Goal: Information Seeking & Learning: Learn about a topic

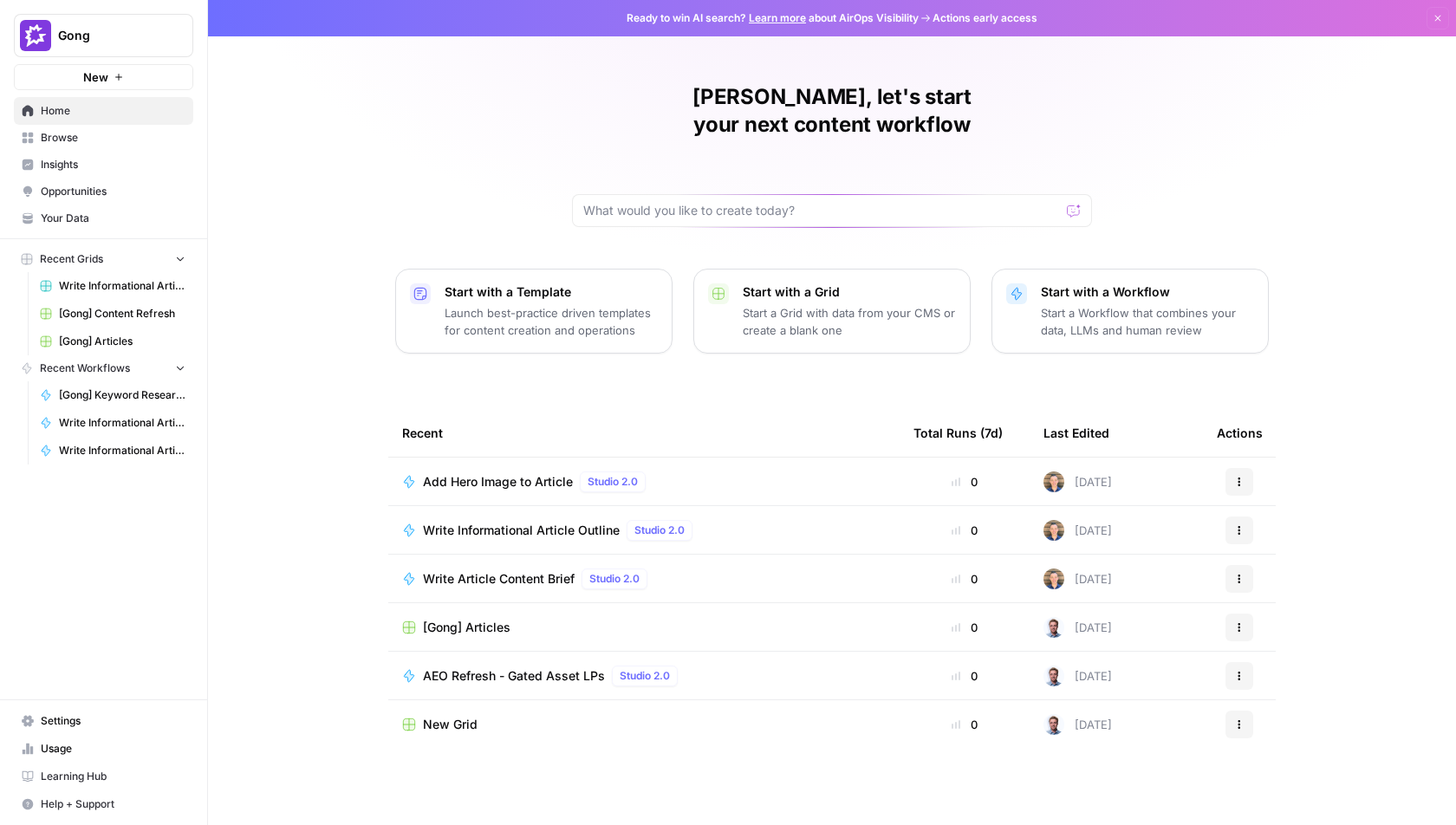
click at [506, 568] on div "Write Article Content Brief Studio 2.0" at bounding box center [539, 578] width 231 height 21
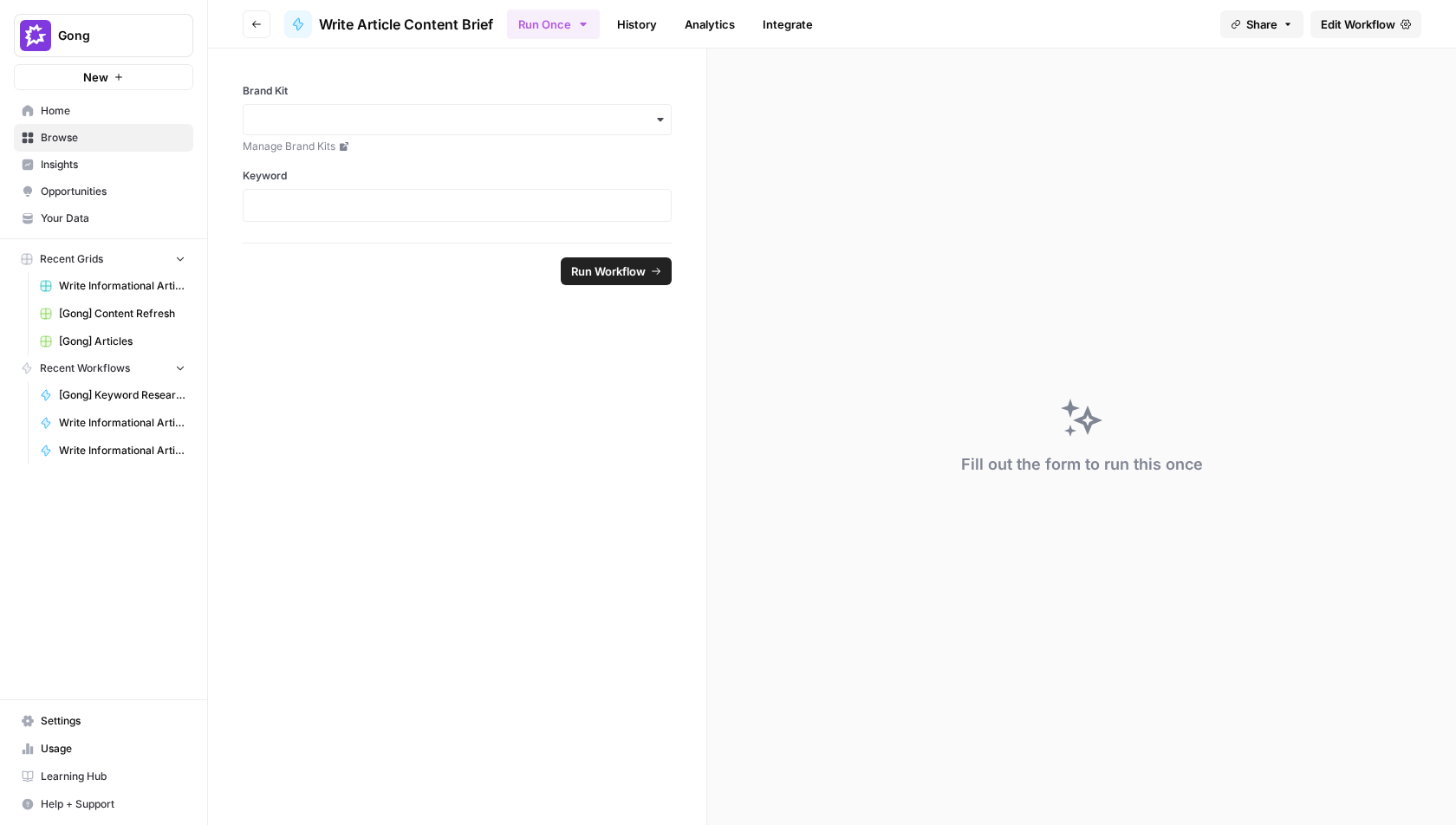
click at [1350, 25] on span "Edit Workflow" at bounding box center [1357, 24] width 75 height 17
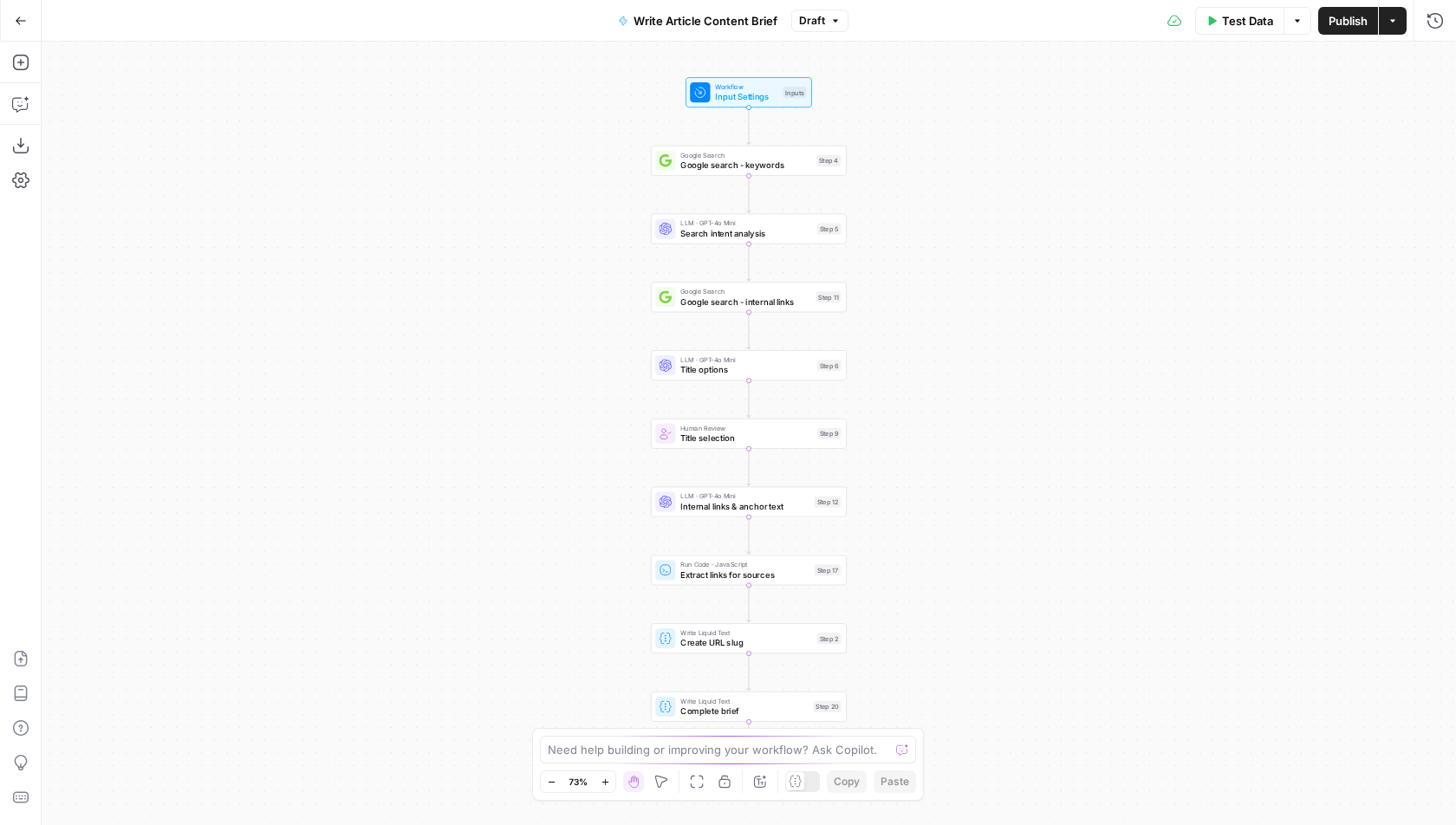
drag, startPoint x: 601, startPoint y: 222, endPoint x: 602, endPoint y: 253, distance: 31.0
click at [601, 249] on div "Workflow Input Settings Inputs Google Search Google search - keywords Step 4 LL…" at bounding box center [748, 433] width 1414 height 783
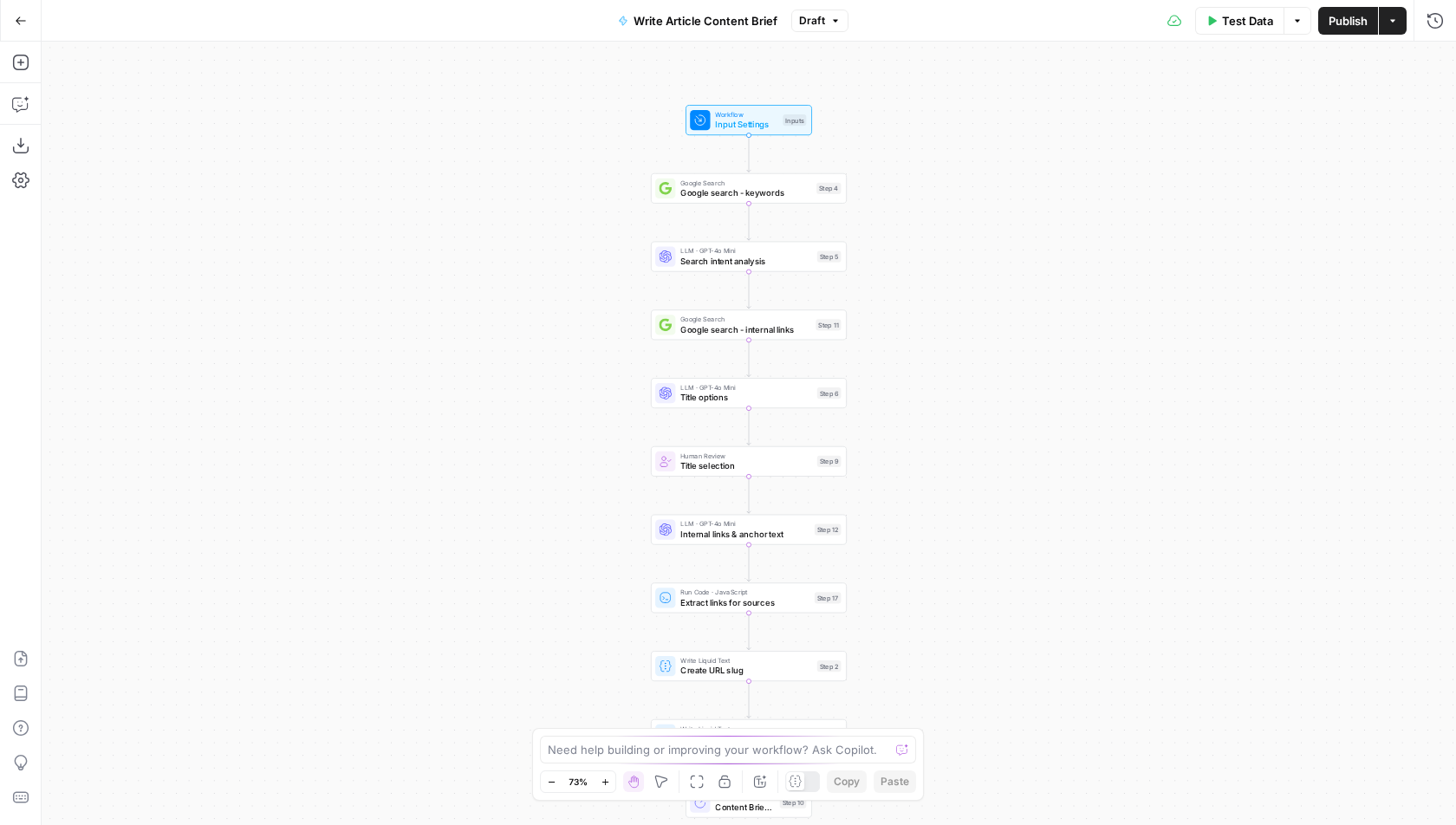
click at [793, 776] on icon at bounding box center [795, 781] width 13 height 13
drag, startPoint x: 920, startPoint y: 399, endPoint x: 837, endPoint y: 384, distance: 84.3
click at [920, 406] on div "Workflow Input Settings Inputs Google Search Google search - keywords Step 4 LL…" at bounding box center [748, 433] width 1414 height 783
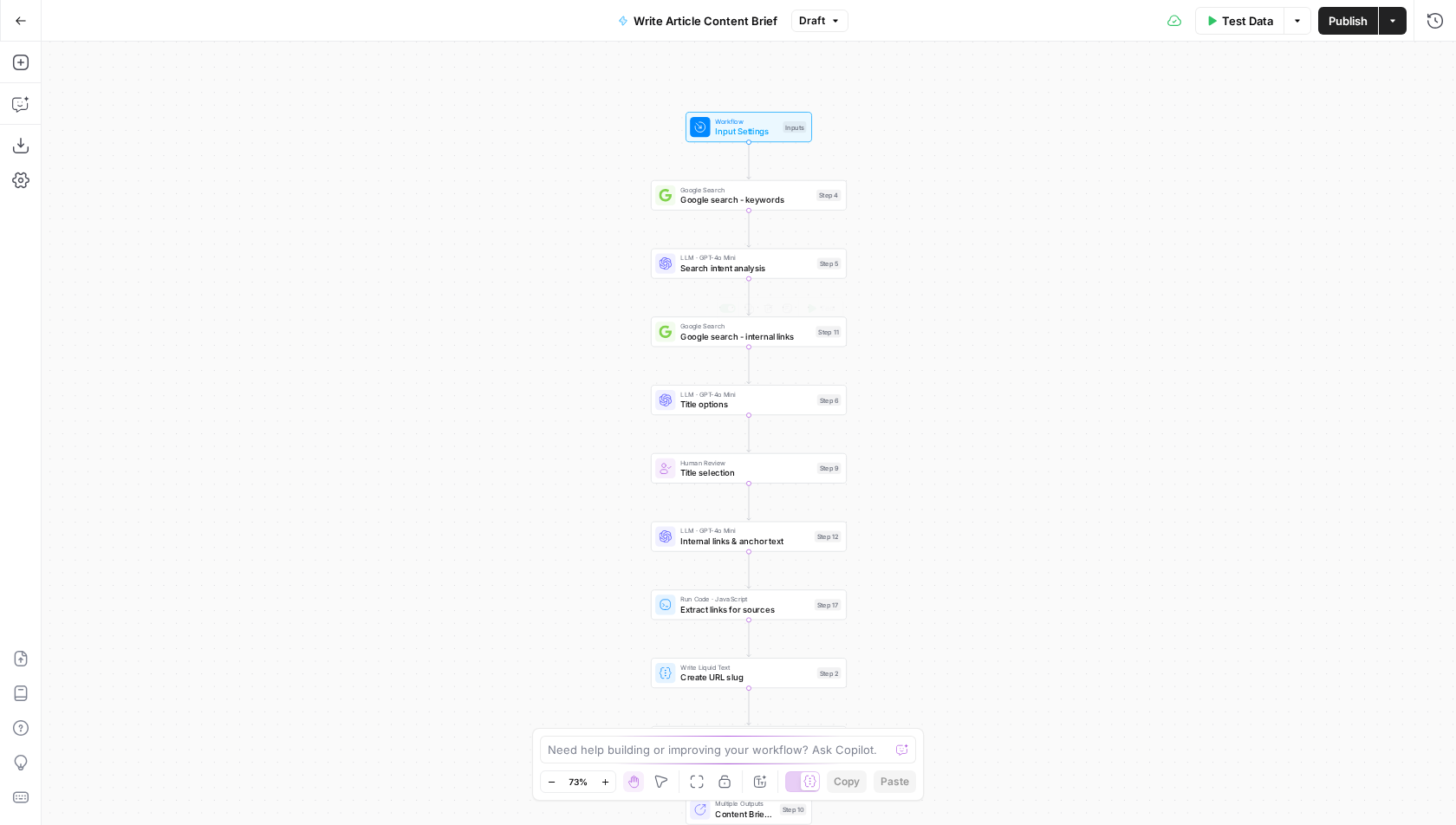
click at [739, 345] on div "Google Search Google search - internal links Step 11 Copy step Delete step Add …" at bounding box center [748, 331] width 195 height 30
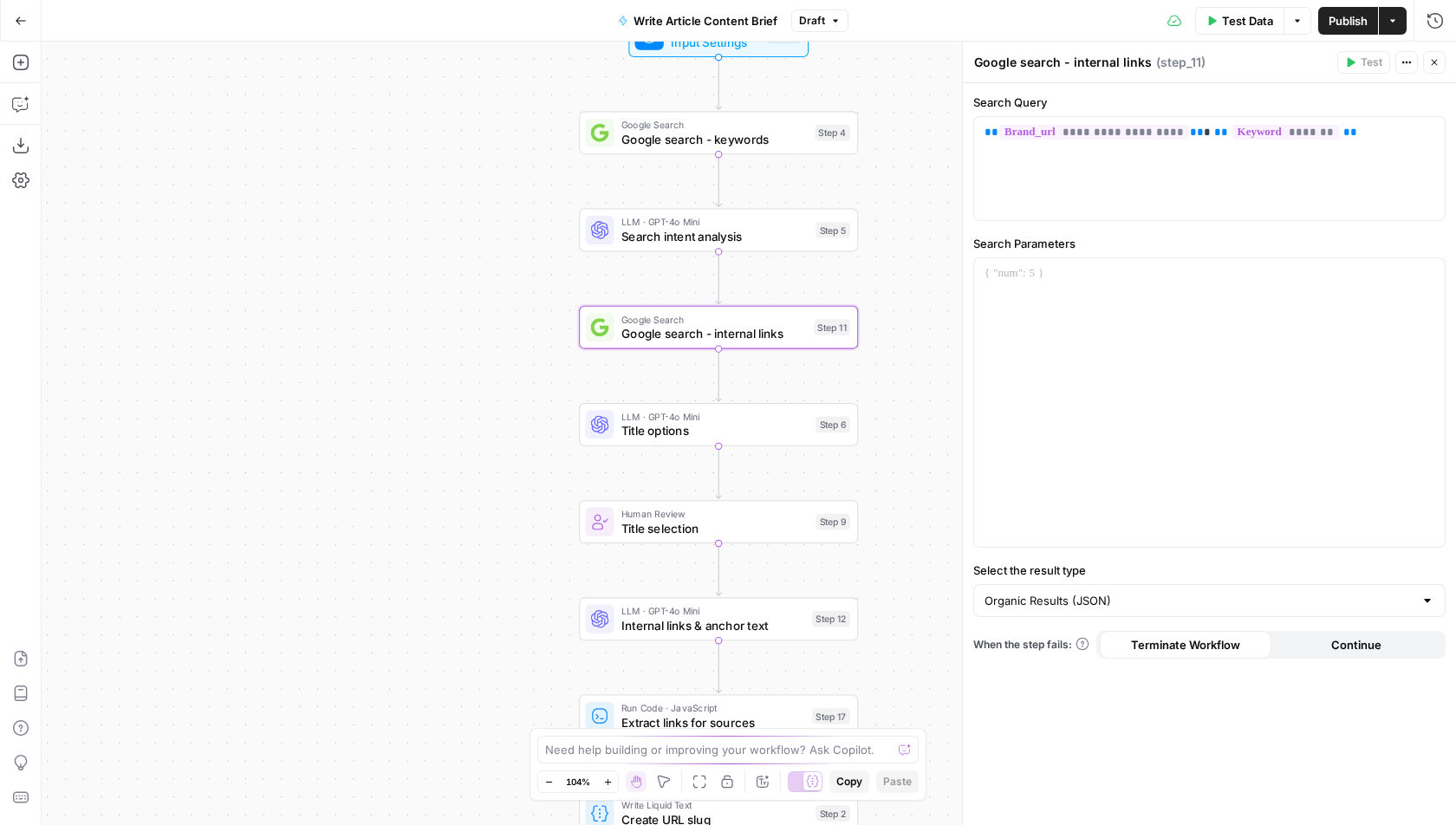
click at [673, 238] on span "Search intent analysis" at bounding box center [714, 235] width 187 height 18
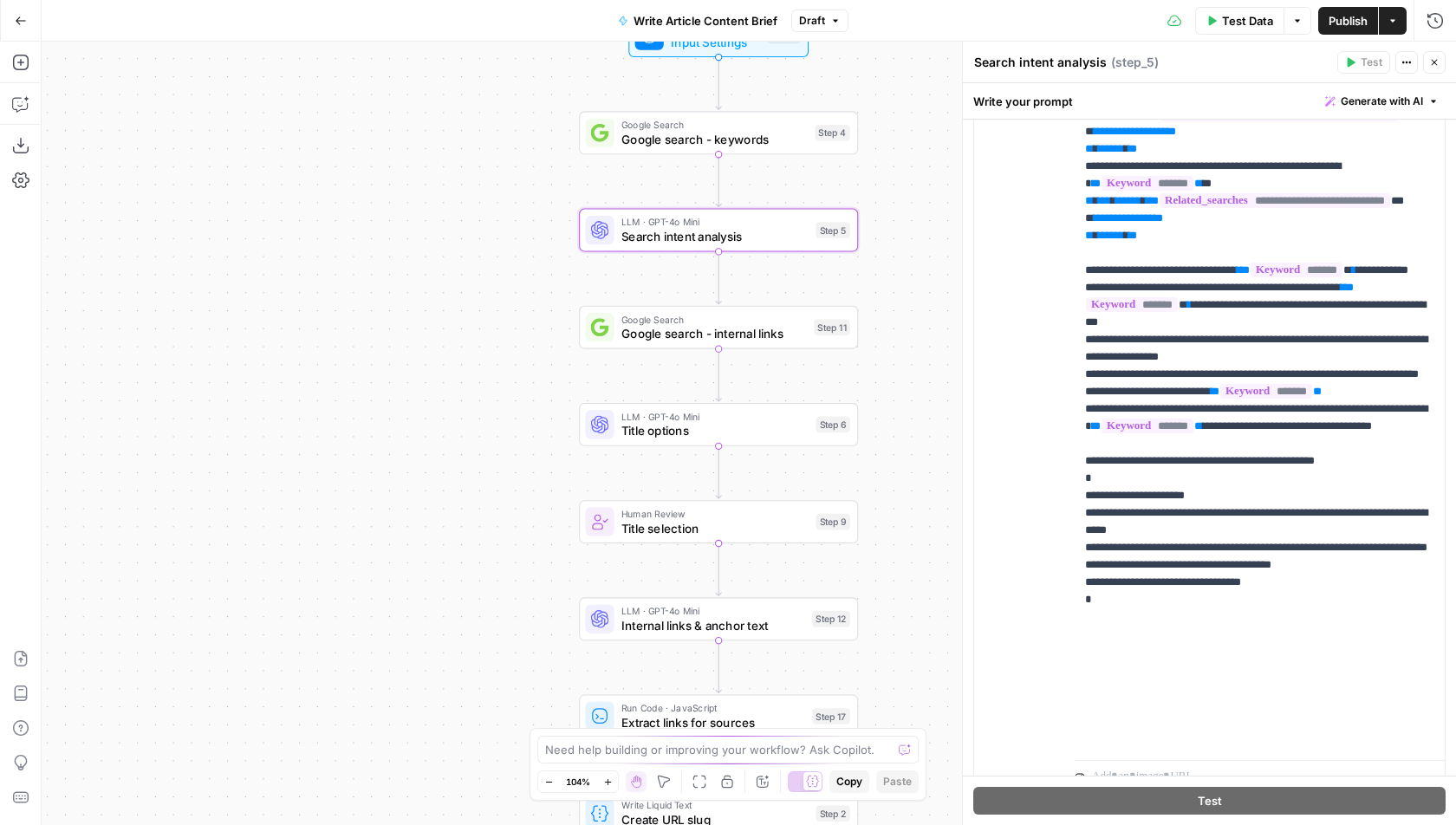
scroll to position [376, 0]
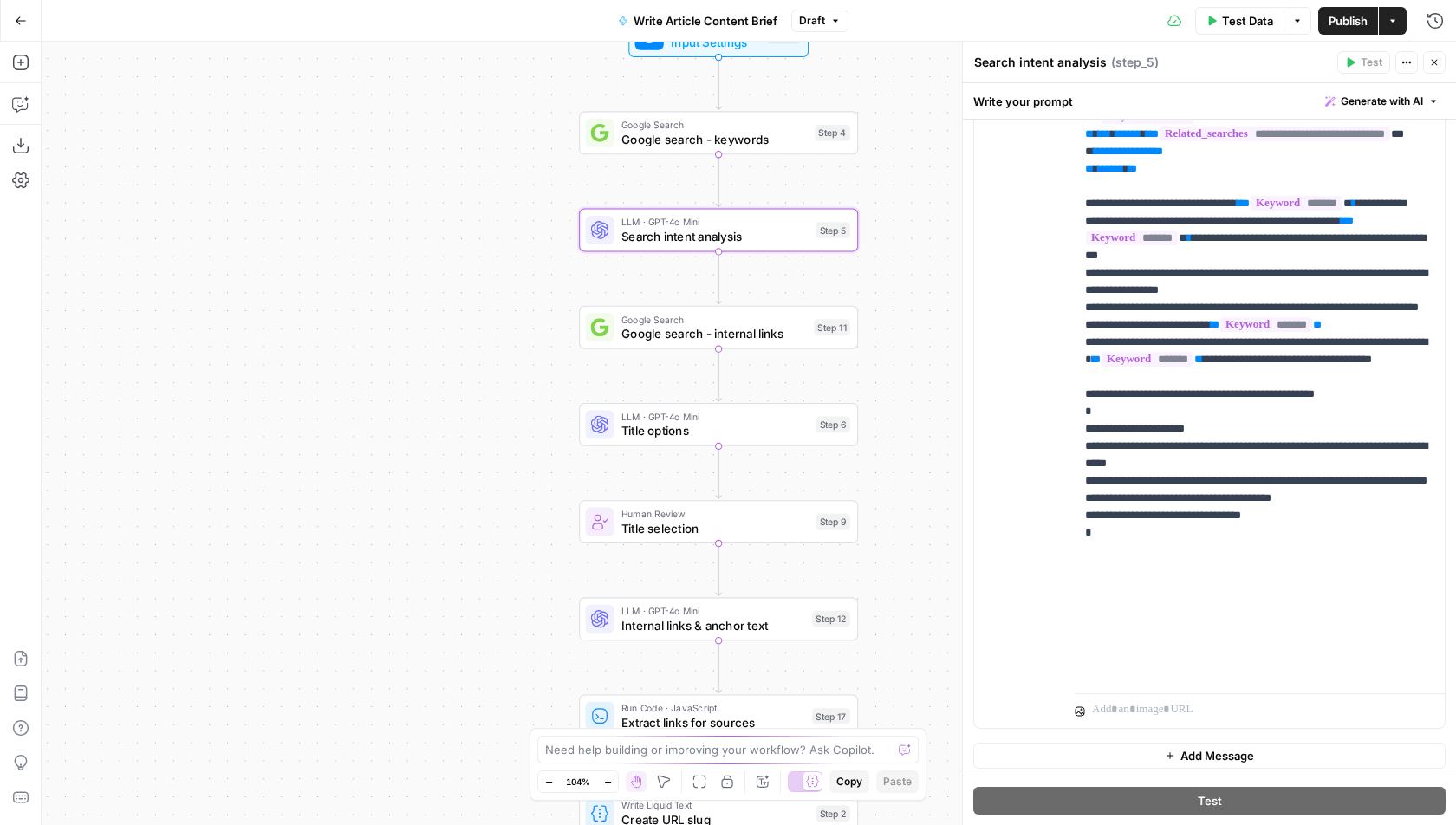
click at [17, 46] on div "Add Steps Copilot Download as JSON Settings Import JSON AirOps Academy Help Giv…" at bounding box center [21, 433] width 42 height 783
click at [17, 59] on icon "button" at bounding box center [21, 63] width 17 height 17
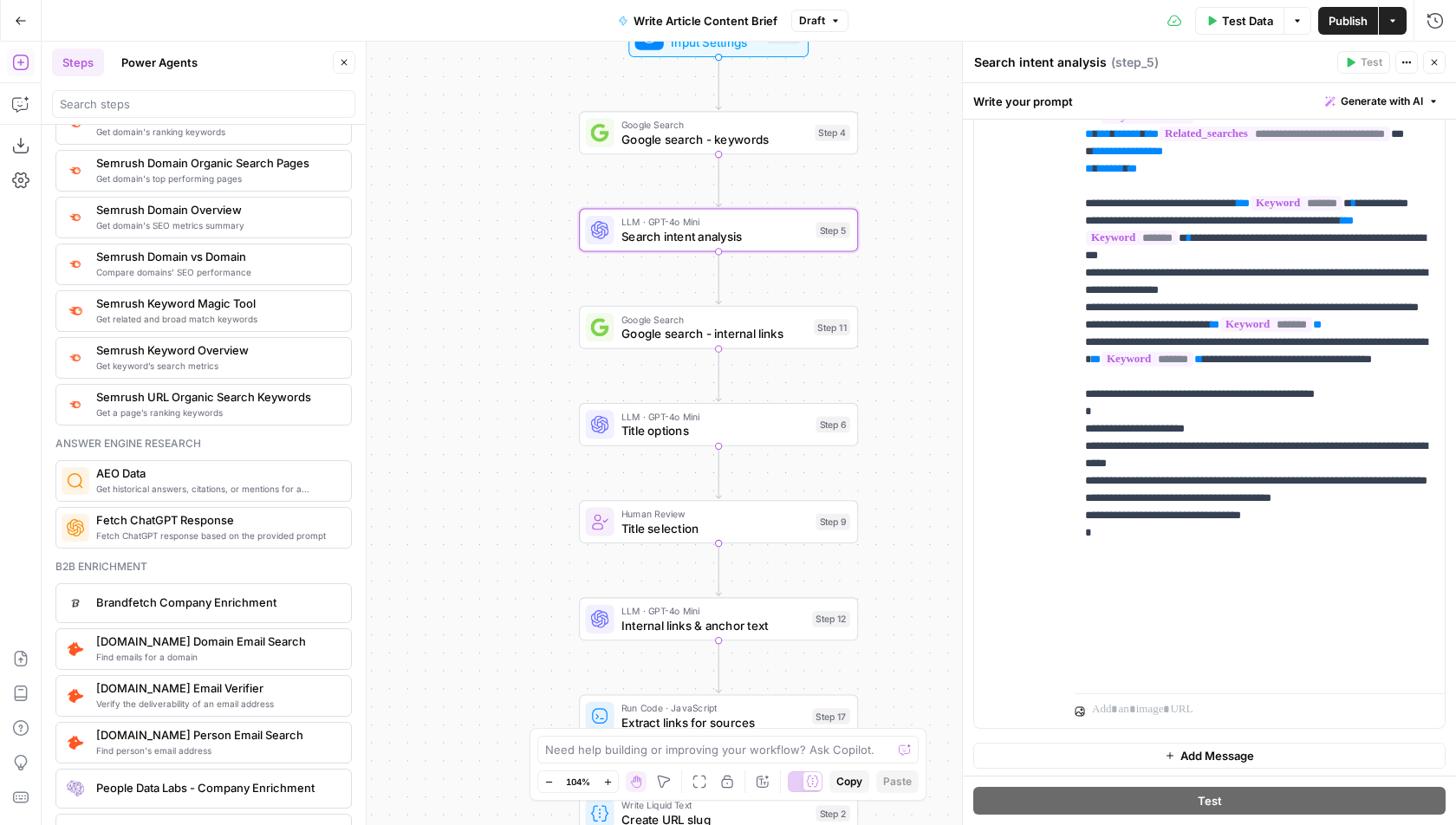
scroll to position [1361, 0]
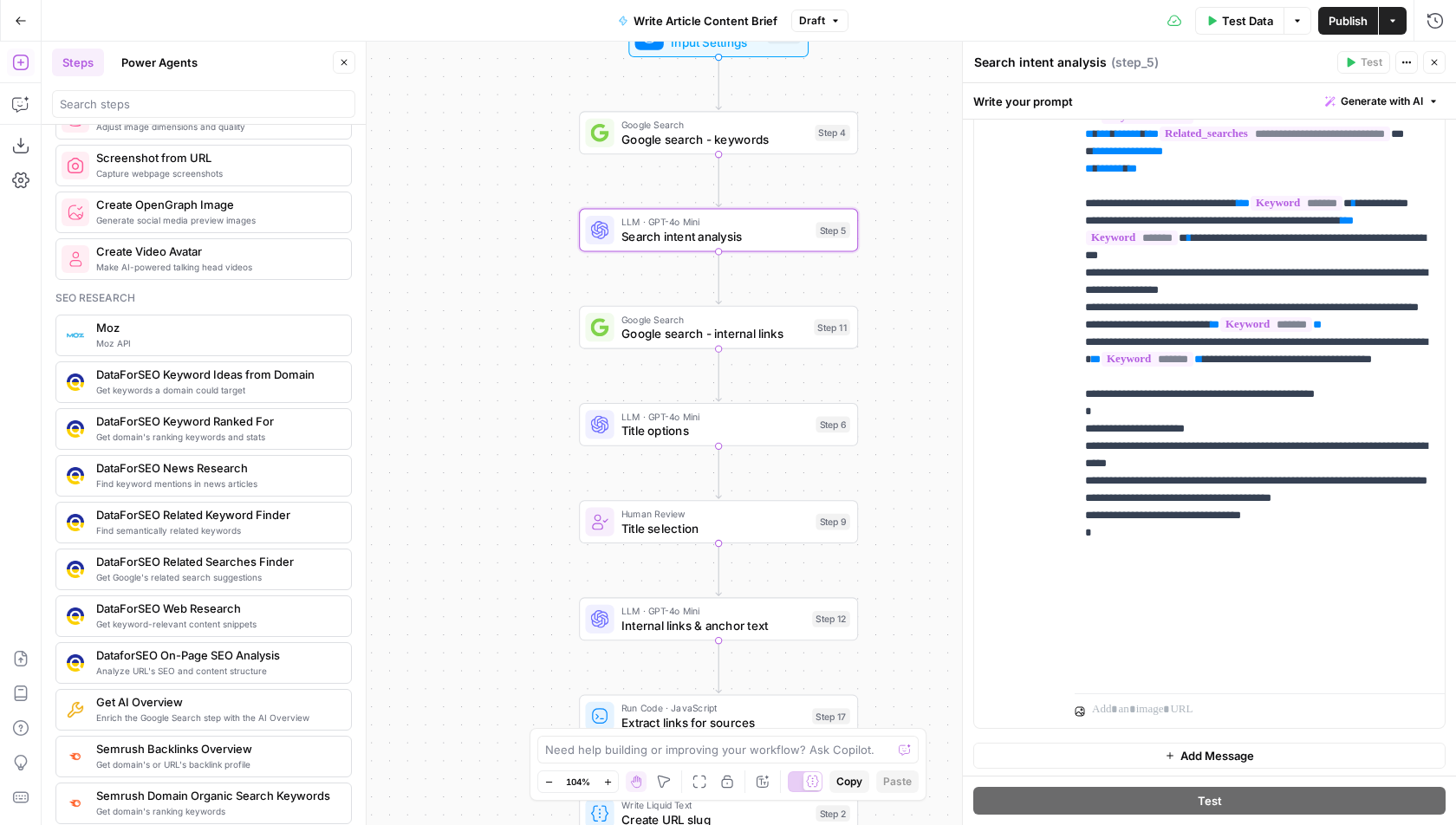
click at [17, 24] on icon "button" at bounding box center [21, 21] width 12 height 12
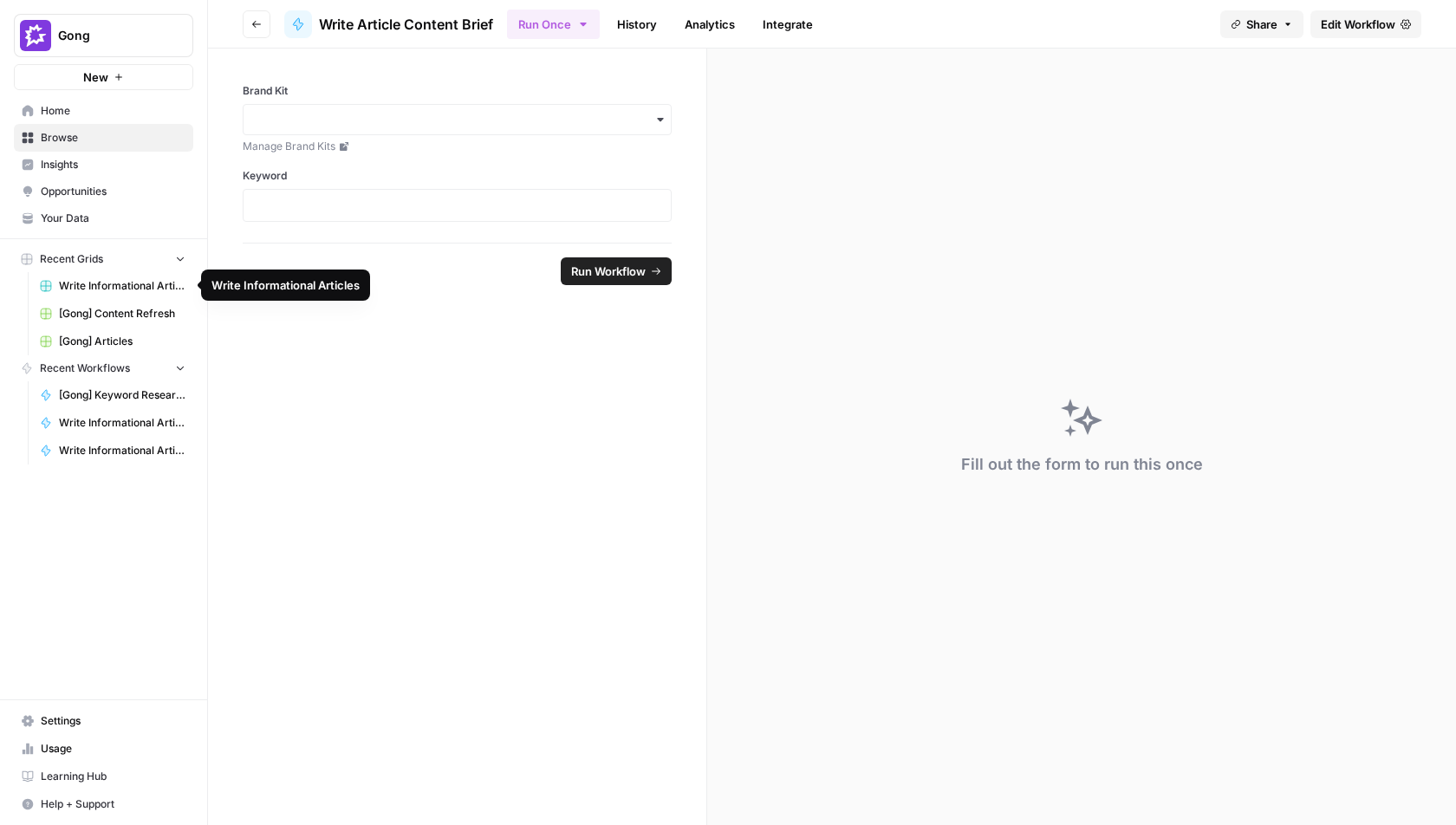
click at [89, 309] on span "[Gong] Content Refresh" at bounding box center [121, 313] width 126 height 15
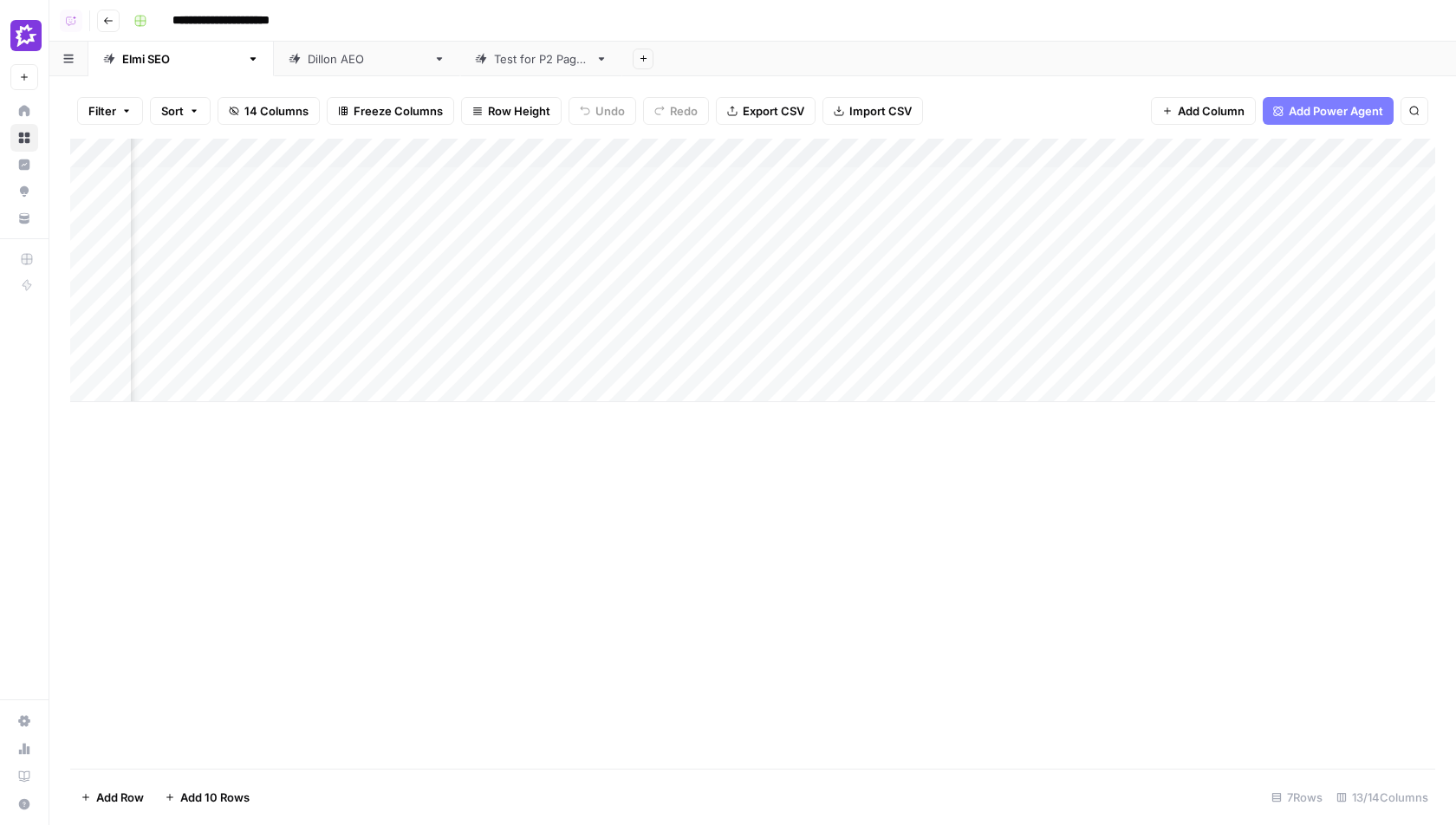
scroll to position [0, 915]
click at [1053, 240] on div "Add Column" at bounding box center [752, 270] width 1365 height 264
click at [1093, 242] on div "Add Column" at bounding box center [752, 270] width 1365 height 264
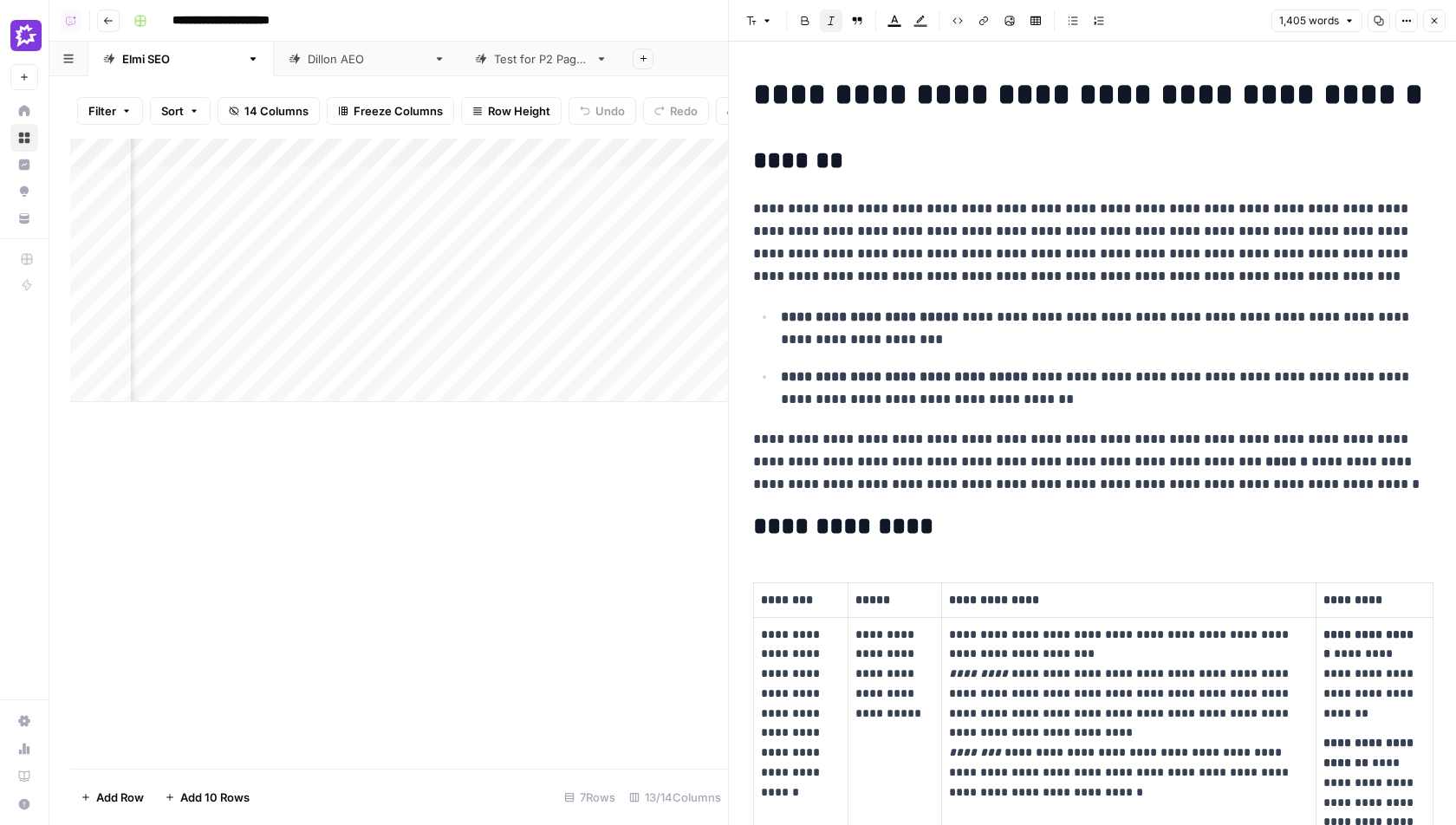
drag, startPoint x: 959, startPoint y: 229, endPoint x: 990, endPoint y: 275, distance: 55.5
click at [990, 275] on p "**********" at bounding box center [1092, 242] width 678 height 90
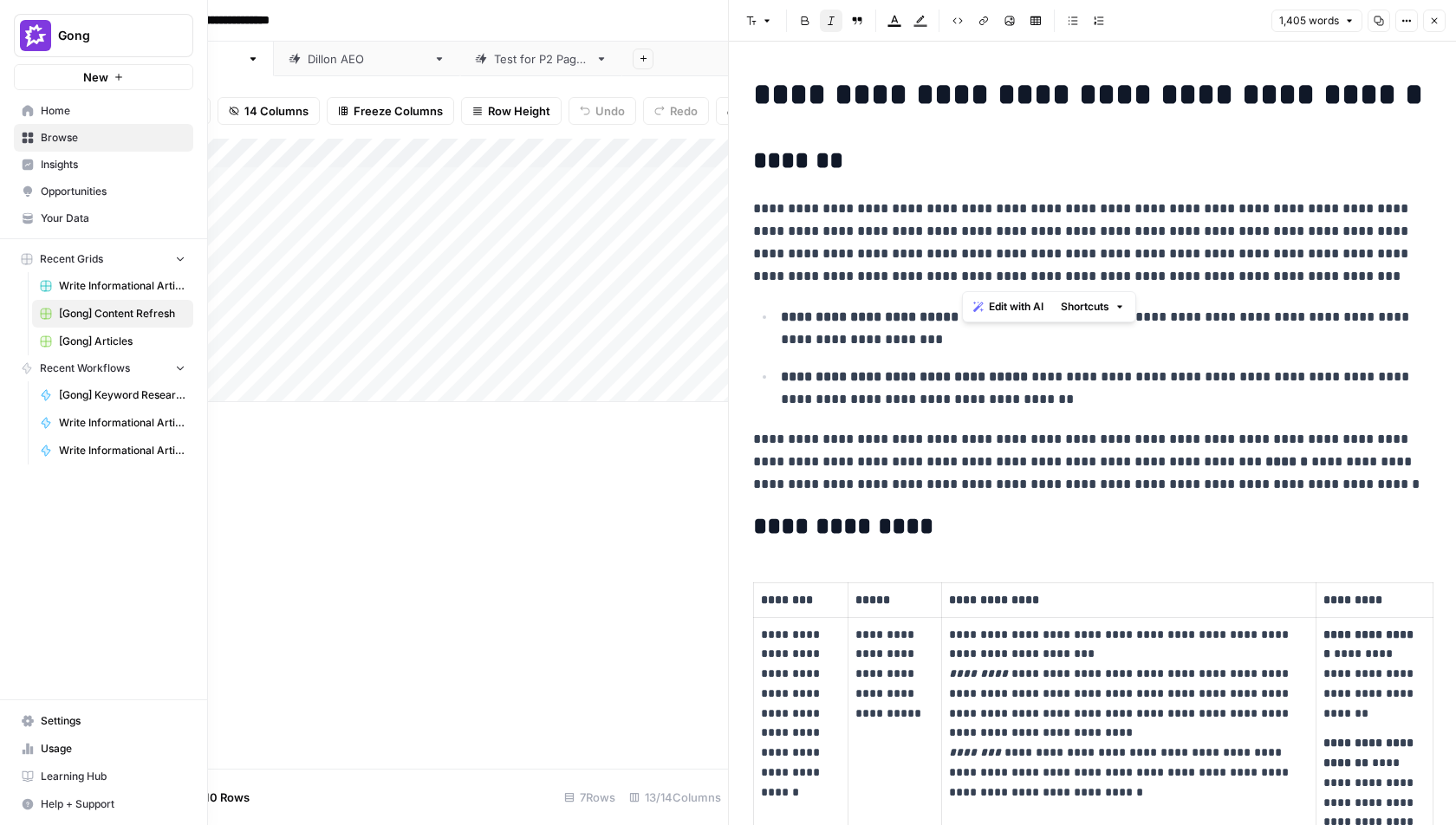
click at [49, 165] on span "Insights" at bounding box center [113, 164] width 145 height 15
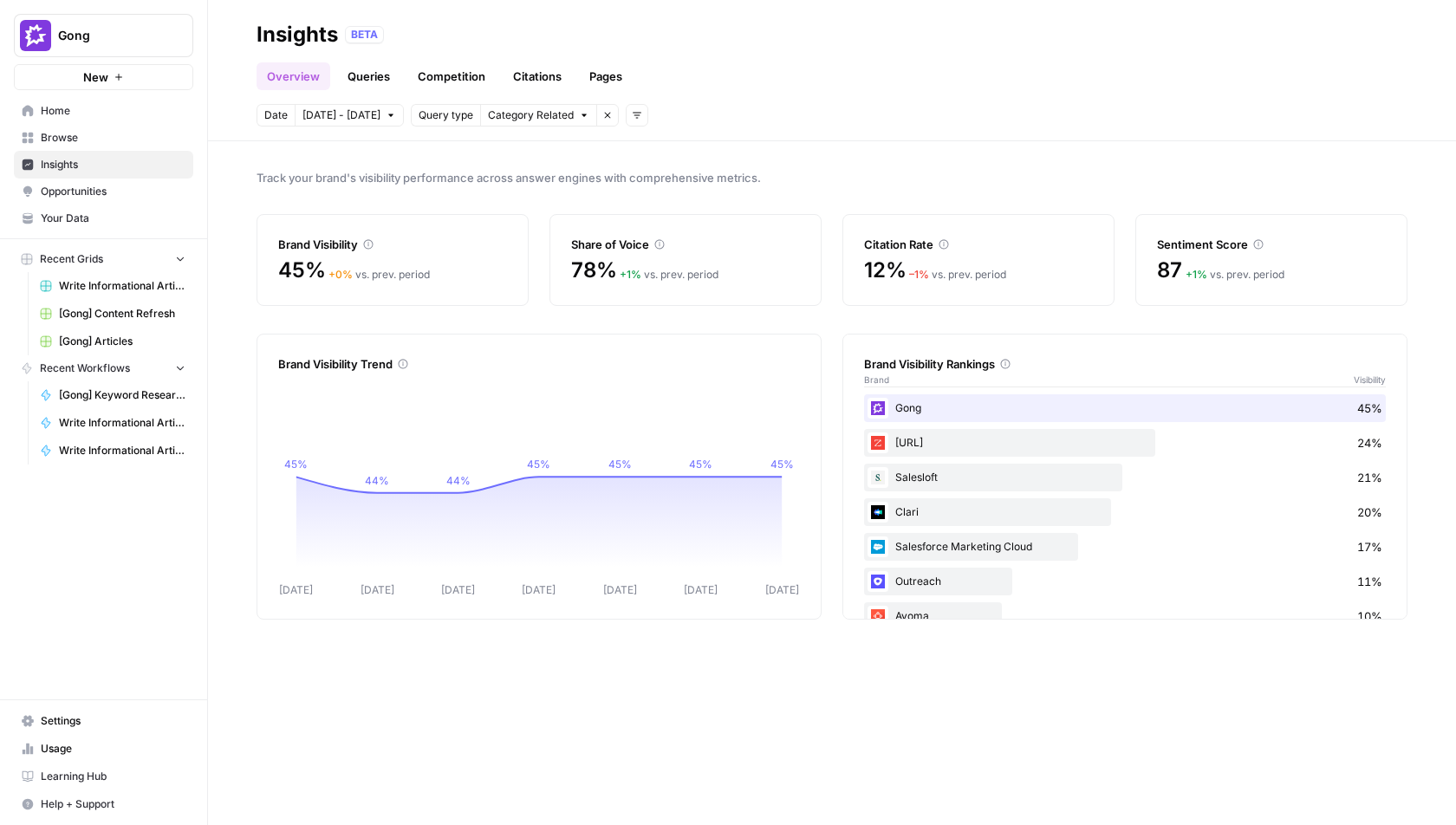
click at [360, 72] on link "Queries" at bounding box center [368, 76] width 64 height 28
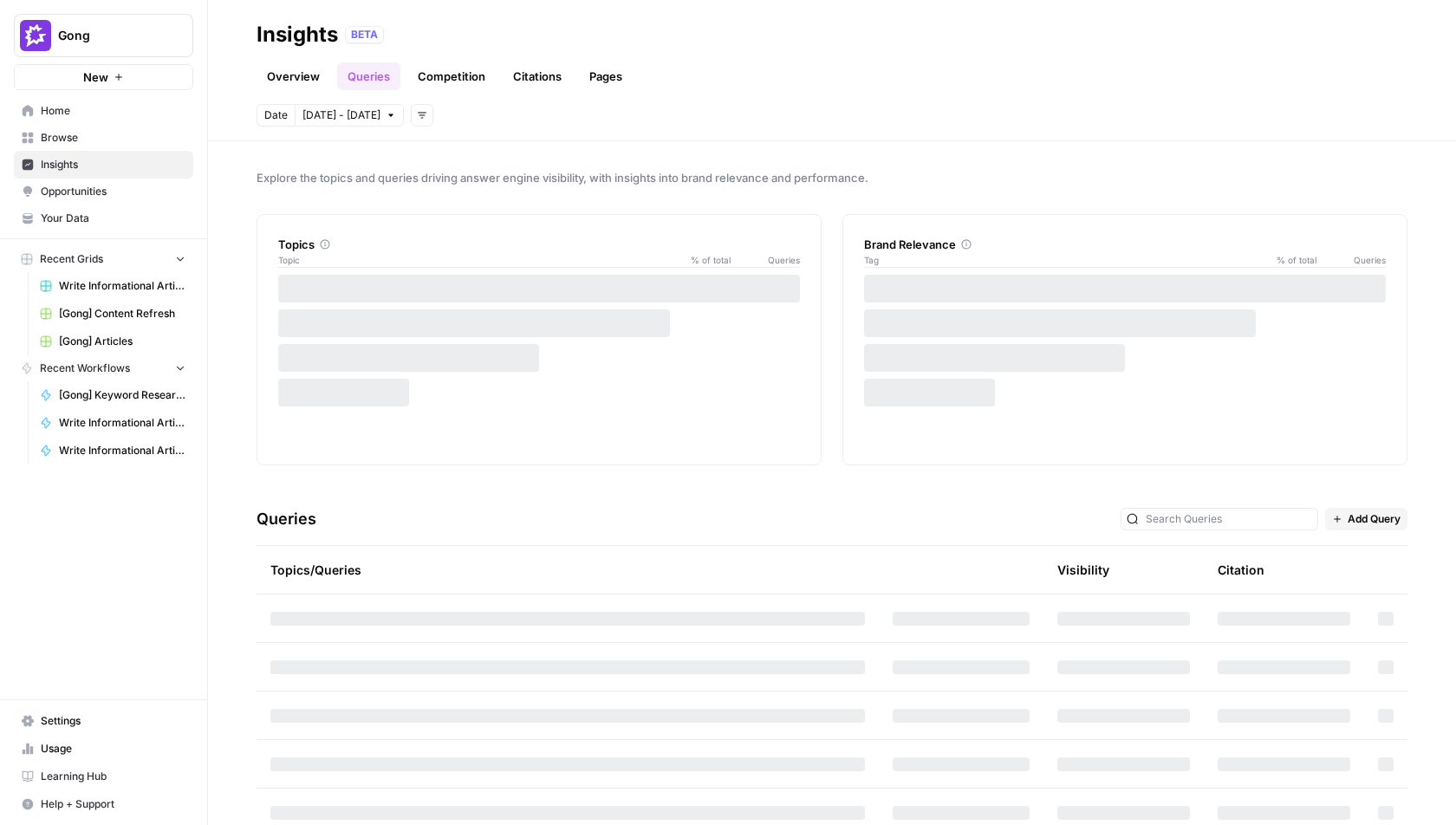
click at [452, 75] on link "Competition" at bounding box center [451, 76] width 88 height 28
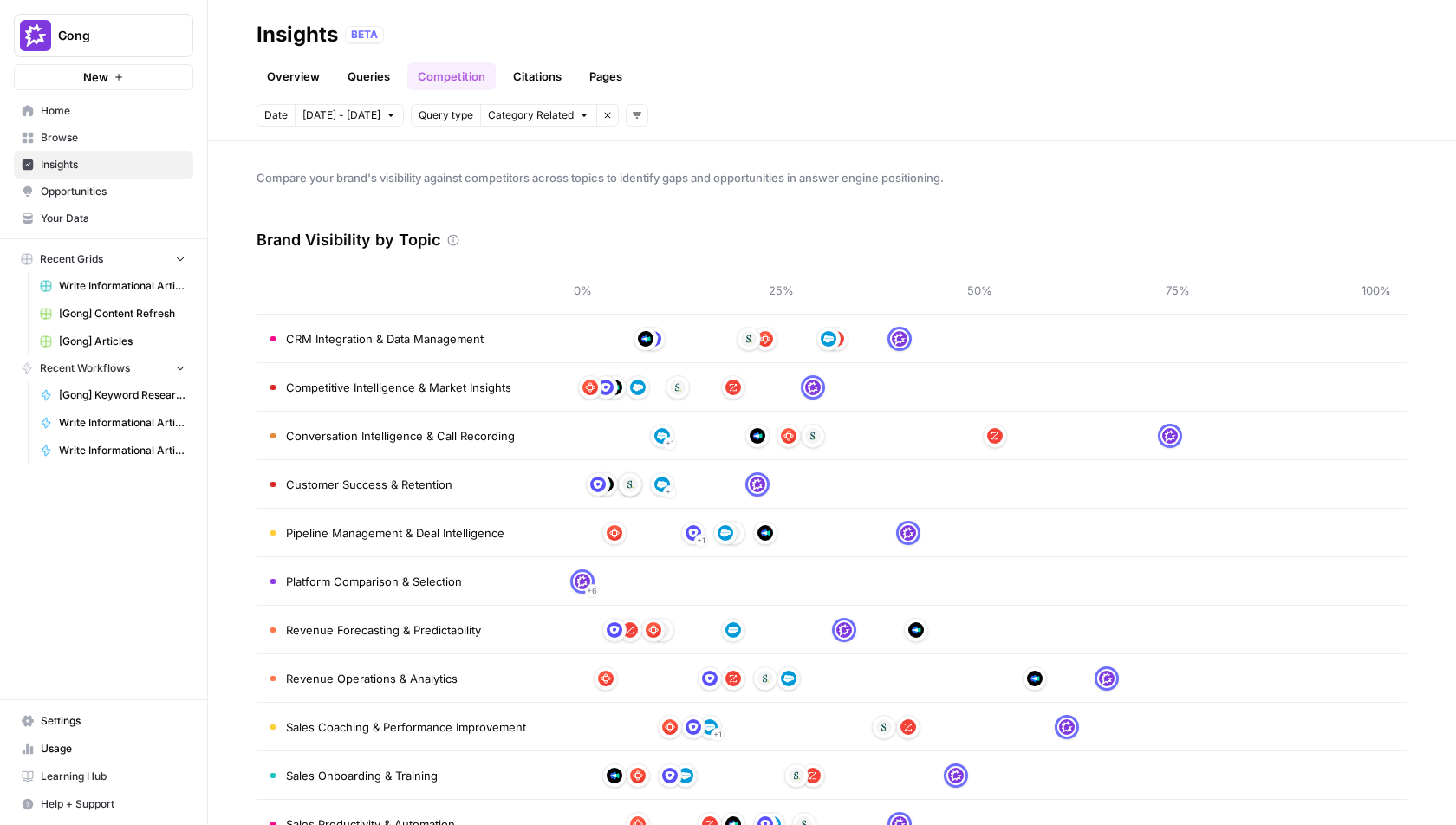
click at [130, 195] on span "Opportunities" at bounding box center [113, 192] width 145 height 15
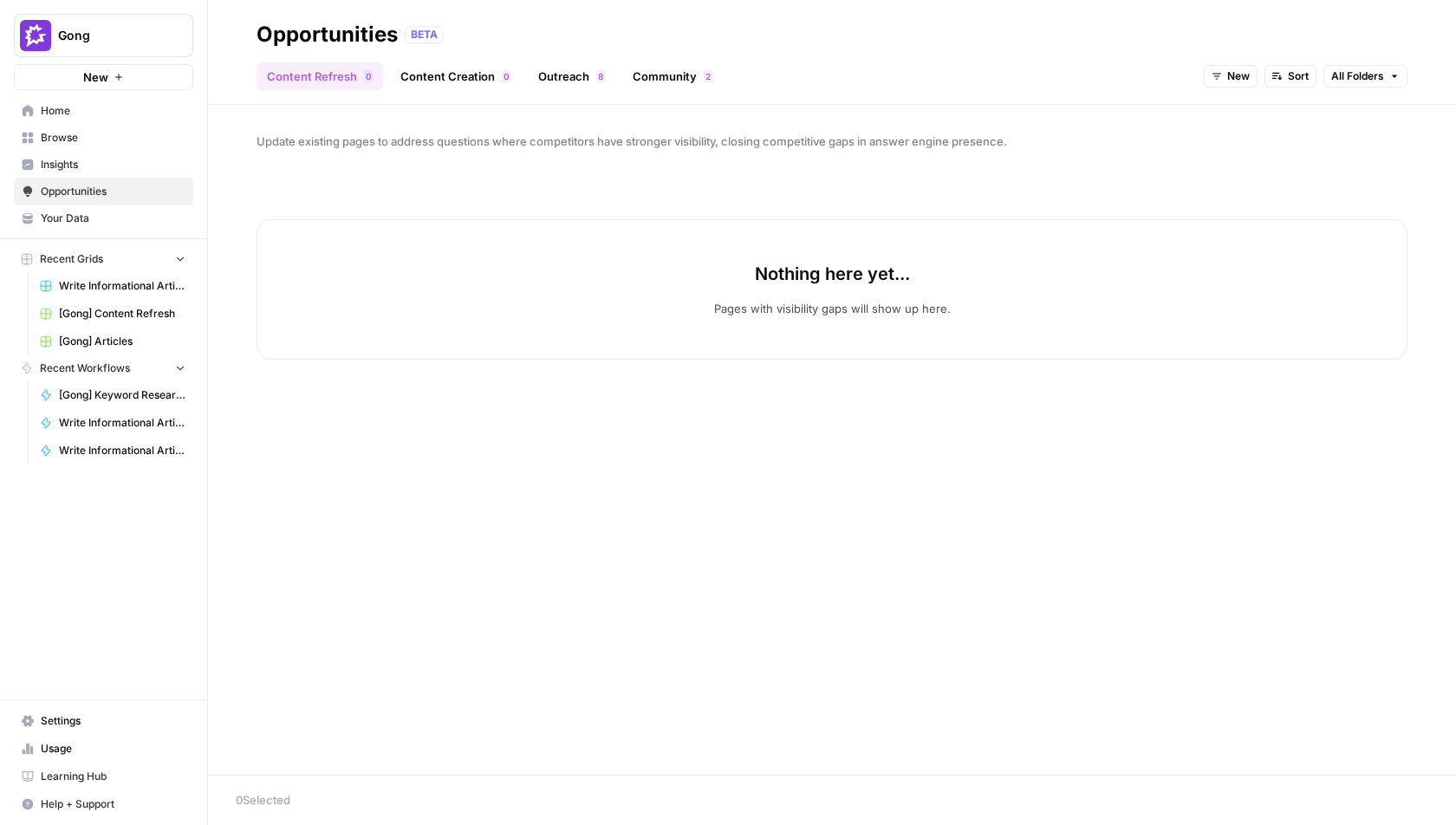
click at [722, 431] on div "Update existing pages to address questions where competitors have stronger visi…" at bounding box center [831, 440] width 1247 height 669
click at [323, 129] on div "Update existing pages to address questions where competitors have stronger visi…" at bounding box center [831, 440] width 1247 height 669
click at [338, 138] on span "Update existing pages to address questions where competitors have stronger visi…" at bounding box center [831, 141] width 1151 height 17
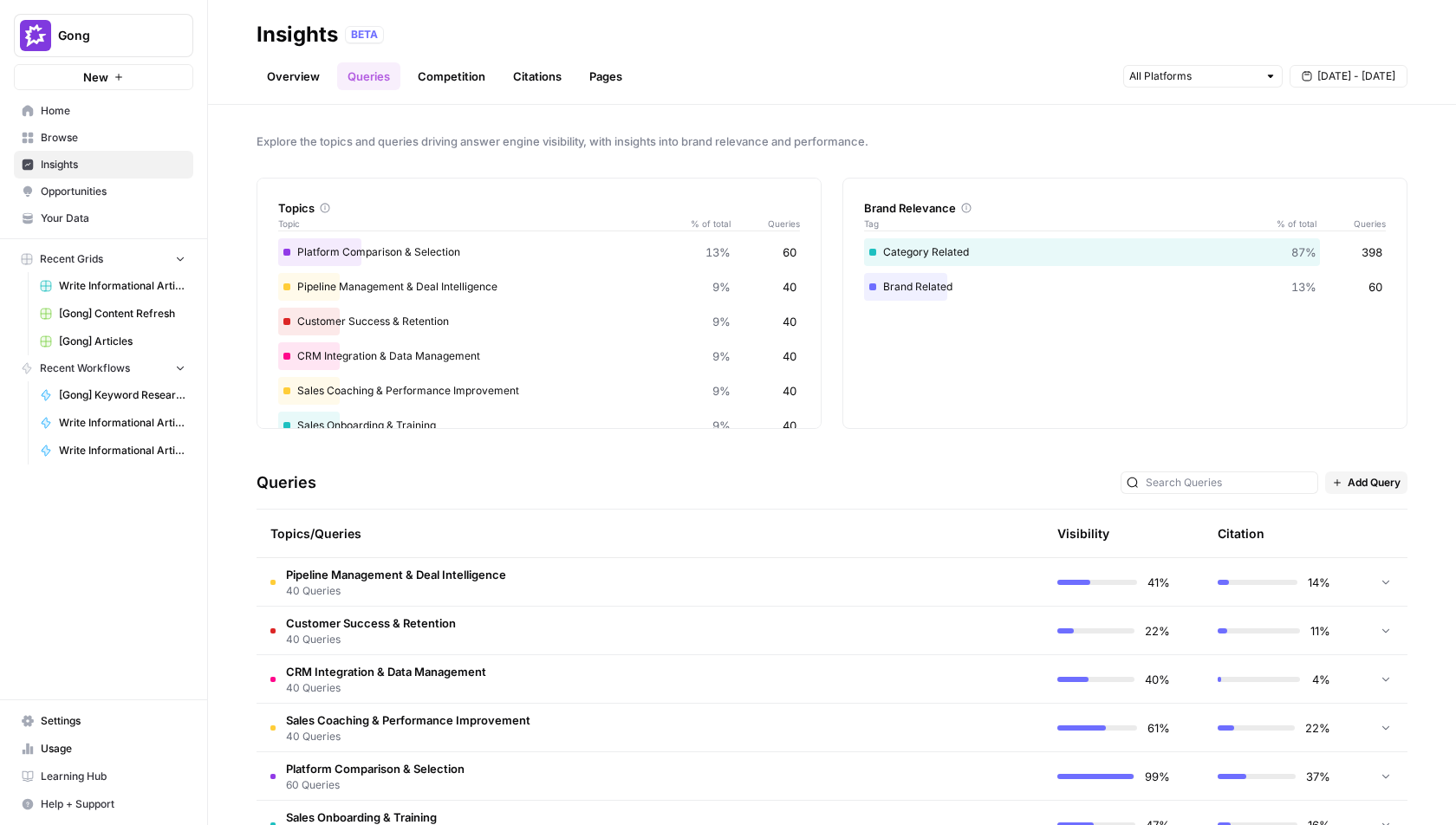
click at [437, 71] on link "Competition" at bounding box center [451, 76] width 88 height 28
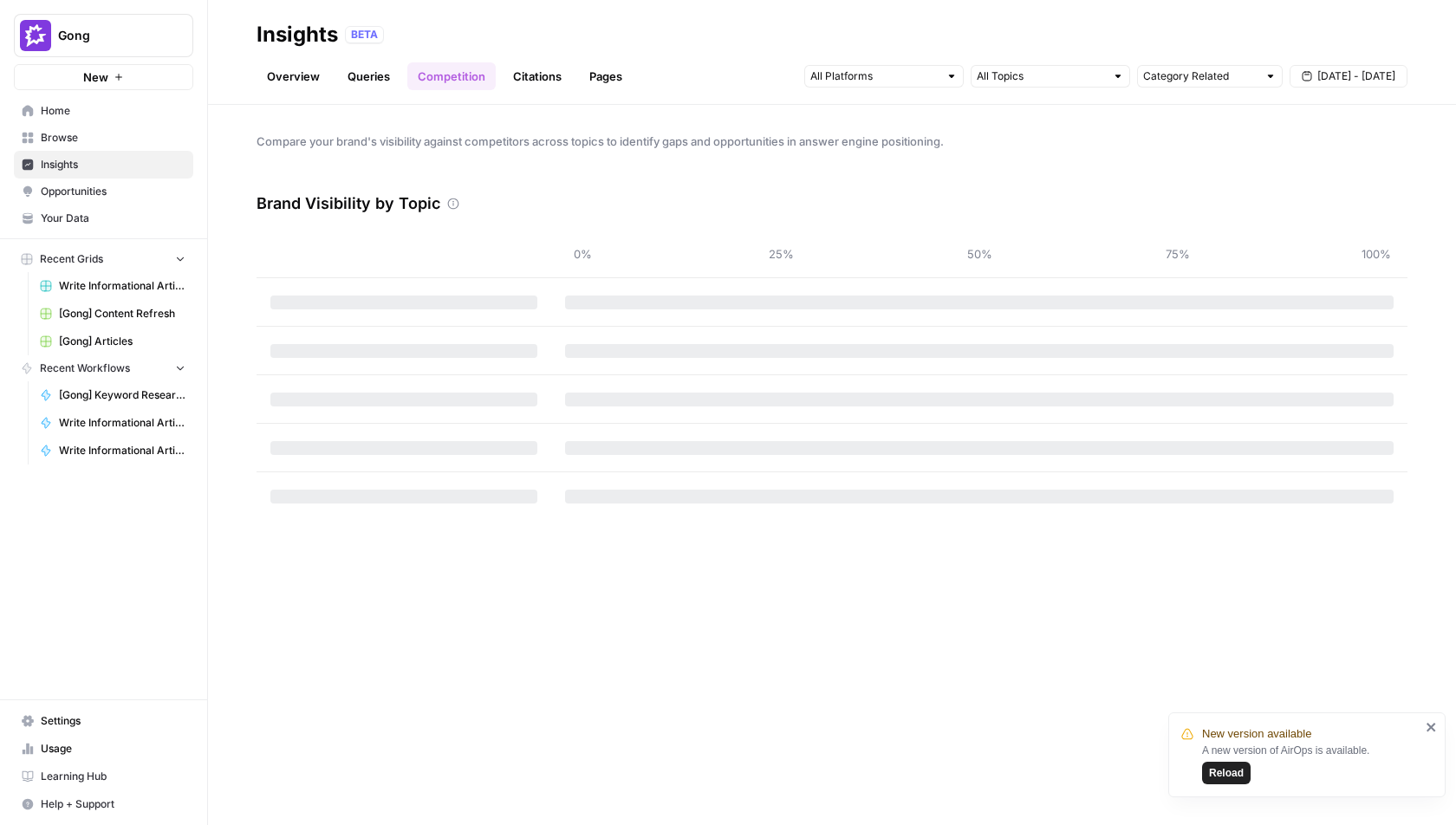
click at [1219, 768] on span "Reload" at bounding box center [1226, 773] width 35 height 15
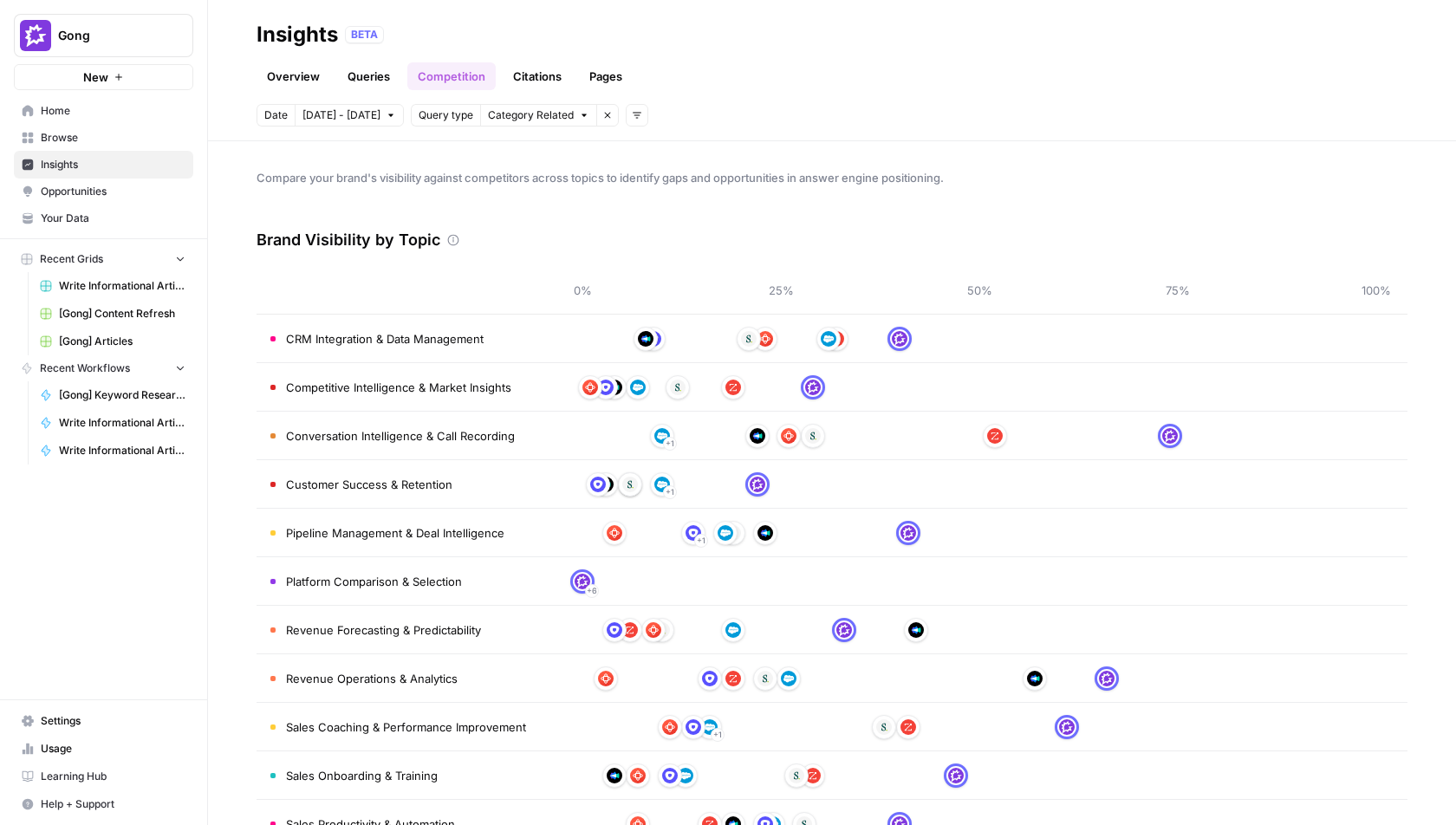
click at [531, 75] on link "Citations" at bounding box center [537, 76] width 69 height 28
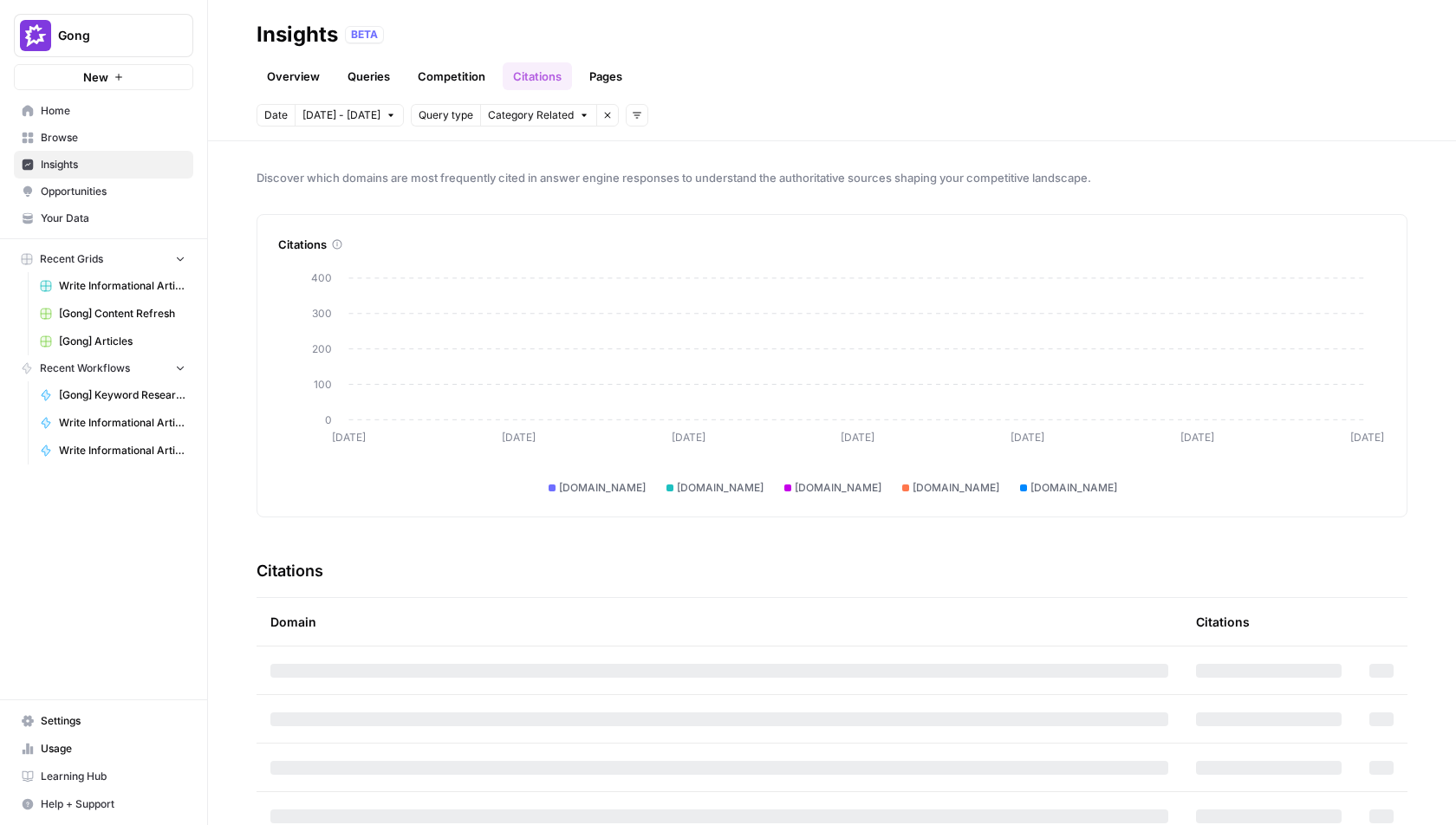
click at [358, 70] on link "Queries" at bounding box center [368, 76] width 64 height 28
